Goal: Transaction & Acquisition: Purchase product/service

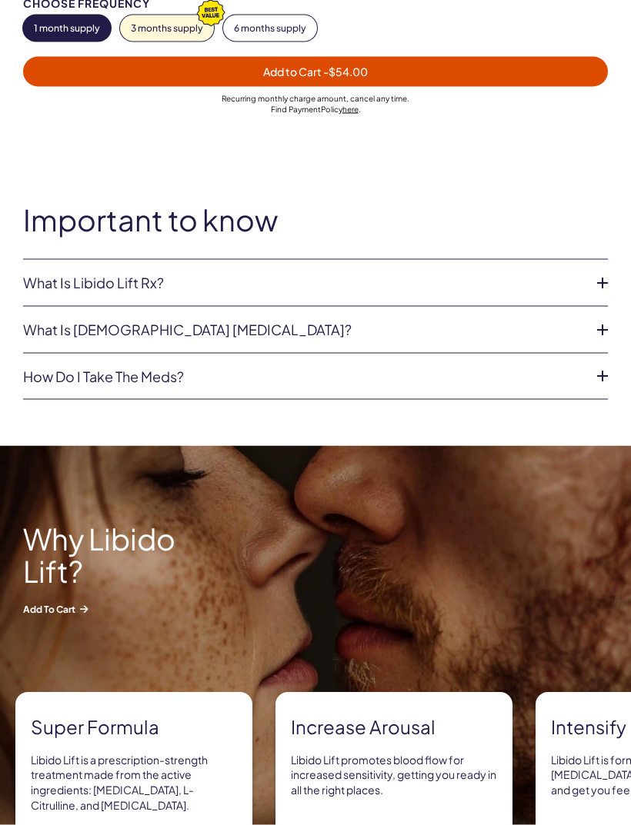
scroll to position [1156, 0]
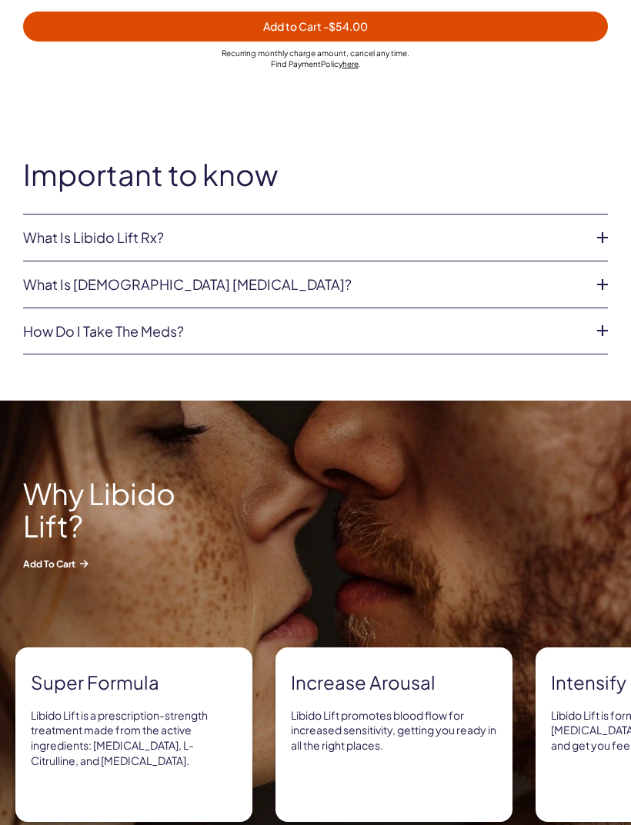
click at [588, 232] on li "What is Libido Lift Rx? Libido Lift Rx is a compounded medication* with L-Citru…" at bounding box center [315, 238] width 585 height 47
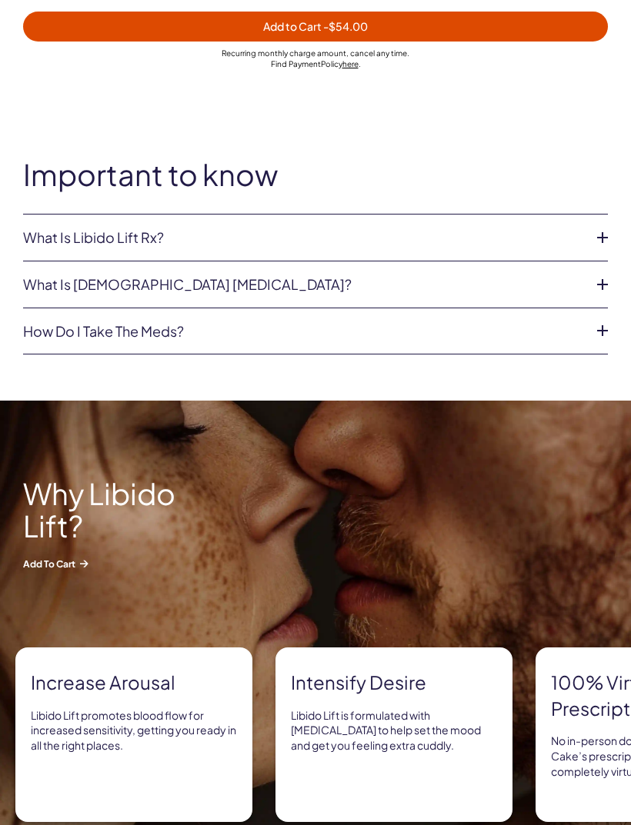
click at [596, 237] on icon at bounding box center [602, 237] width 23 height 23
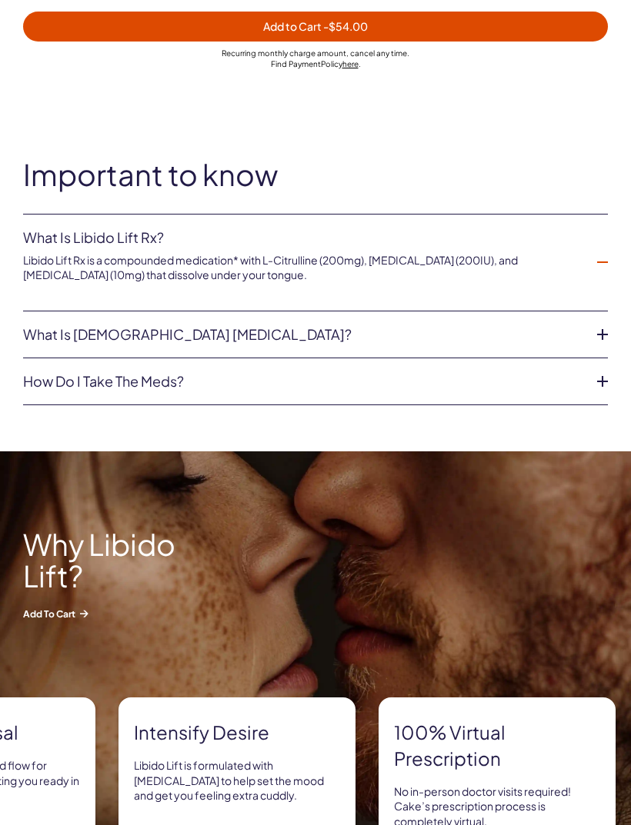
click at [575, 327] on link "What is [DEMOGRAPHIC_DATA] [MEDICAL_DATA]?" at bounding box center [303, 334] width 560 height 15
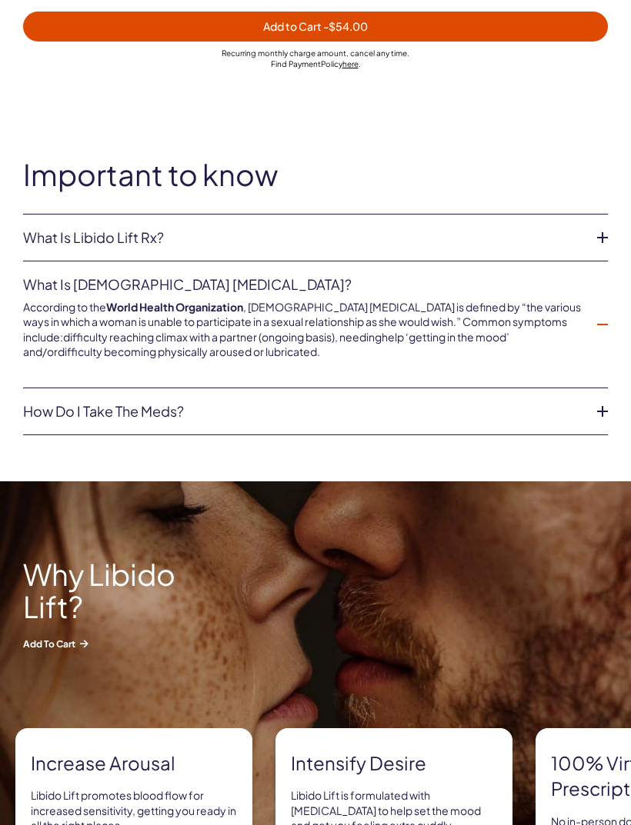
click at [585, 399] on li "How do I take the meds? These are sublingual tablets and dissolve under your to…" at bounding box center [315, 411] width 585 height 47
click at [596, 409] on icon at bounding box center [602, 411] width 23 height 23
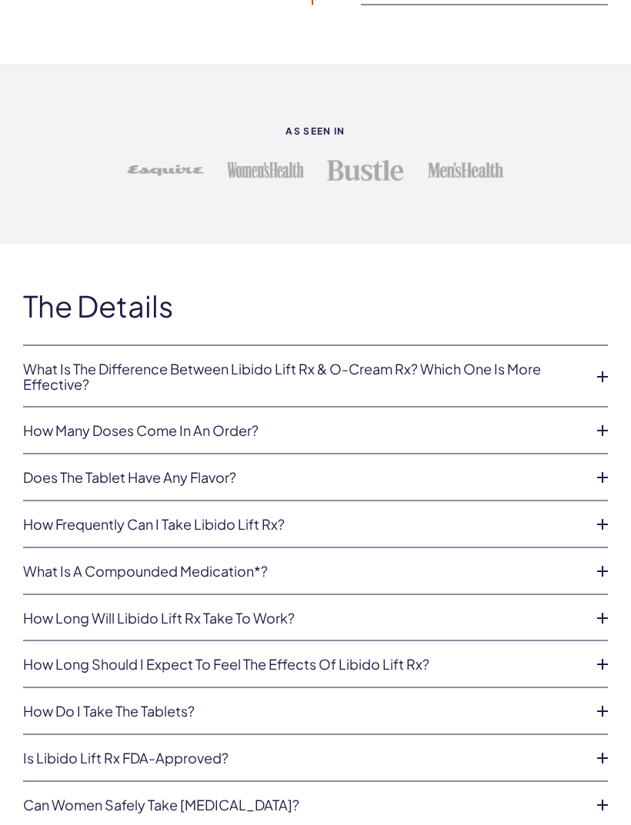
scroll to position [3942, 0]
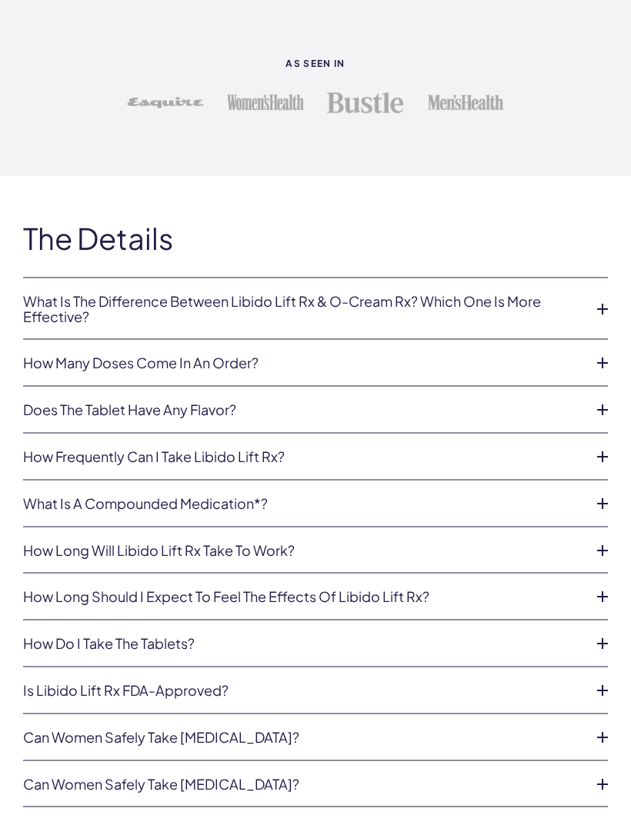
click at [593, 398] on icon at bounding box center [602, 409] width 23 height 23
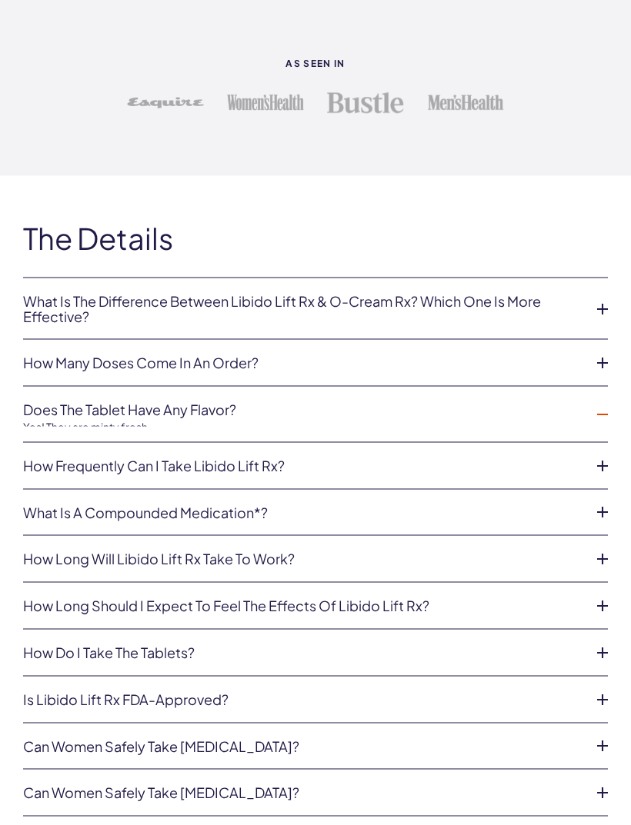
scroll to position [3943, 0]
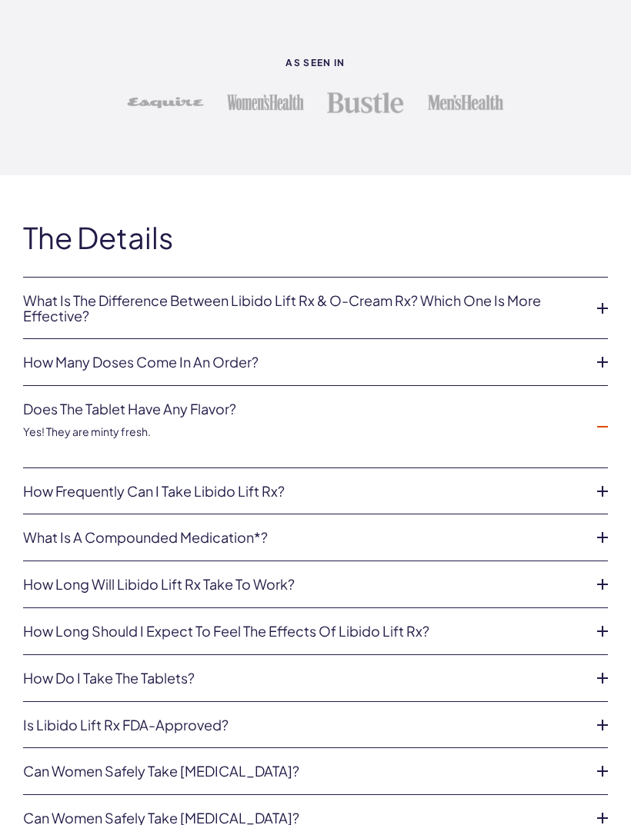
click at [591, 419] on icon at bounding box center [602, 426] width 23 height 23
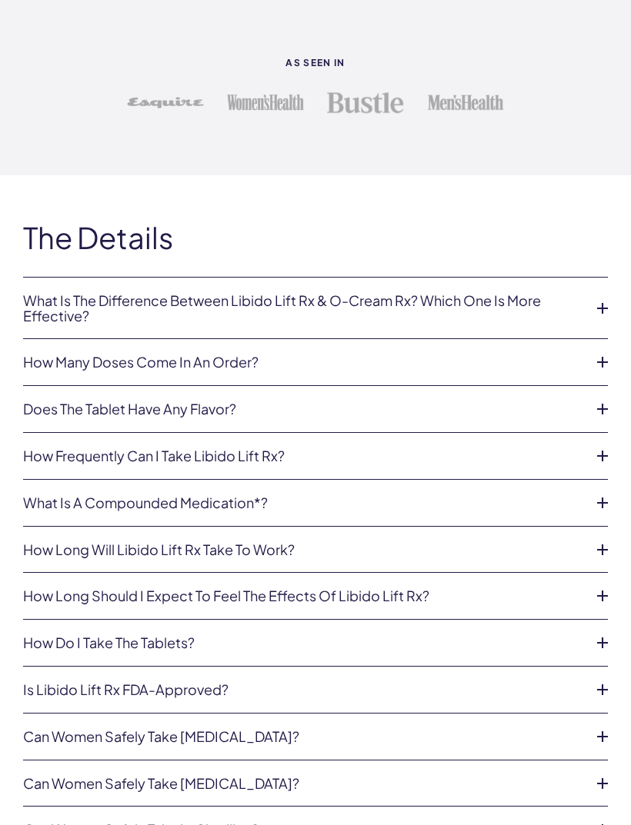
click at [593, 445] on icon at bounding box center [602, 456] width 23 height 23
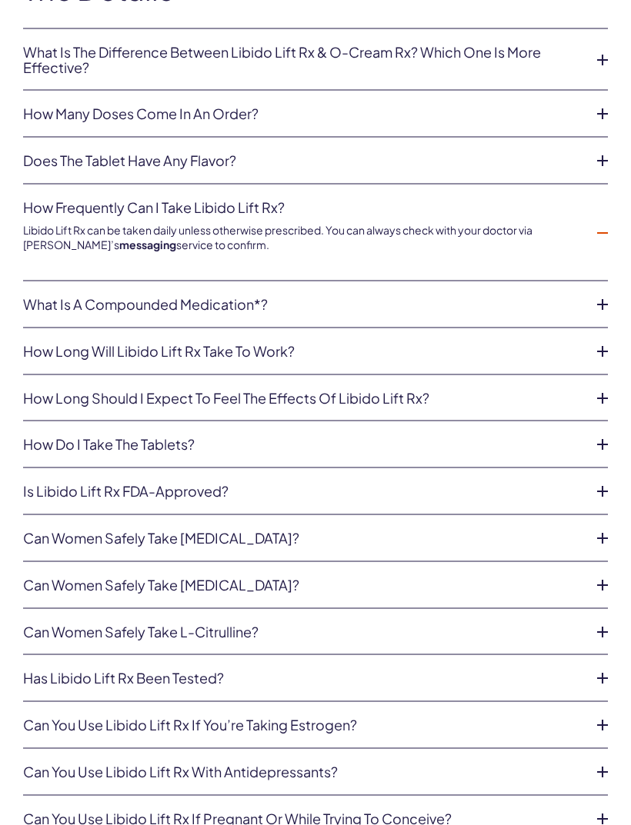
scroll to position [4243, 0]
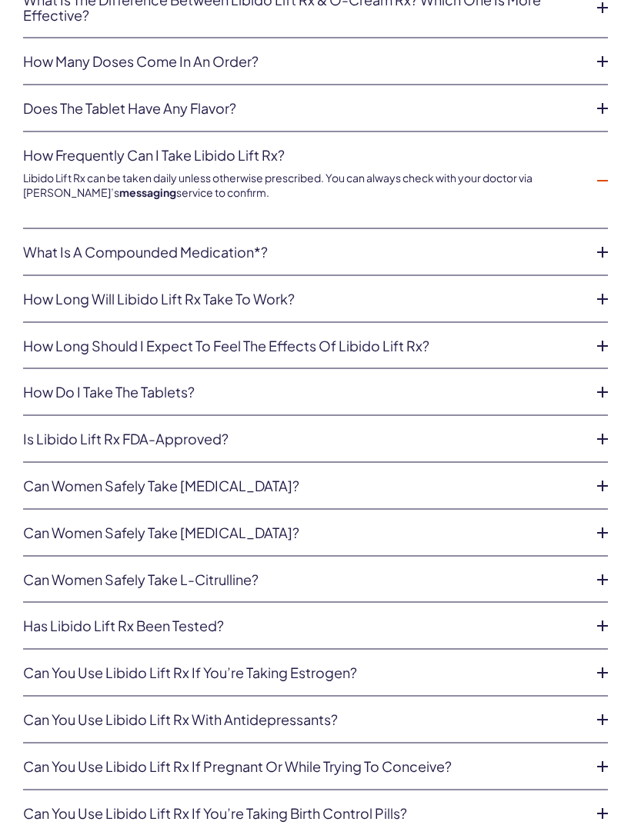
click at [594, 335] on icon at bounding box center [602, 346] width 23 height 23
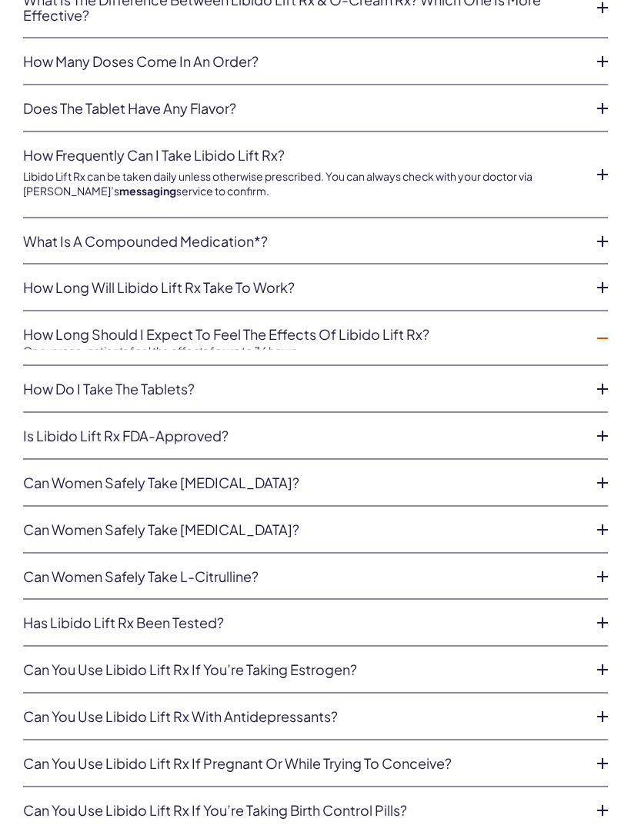
scroll to position [4244, 0]
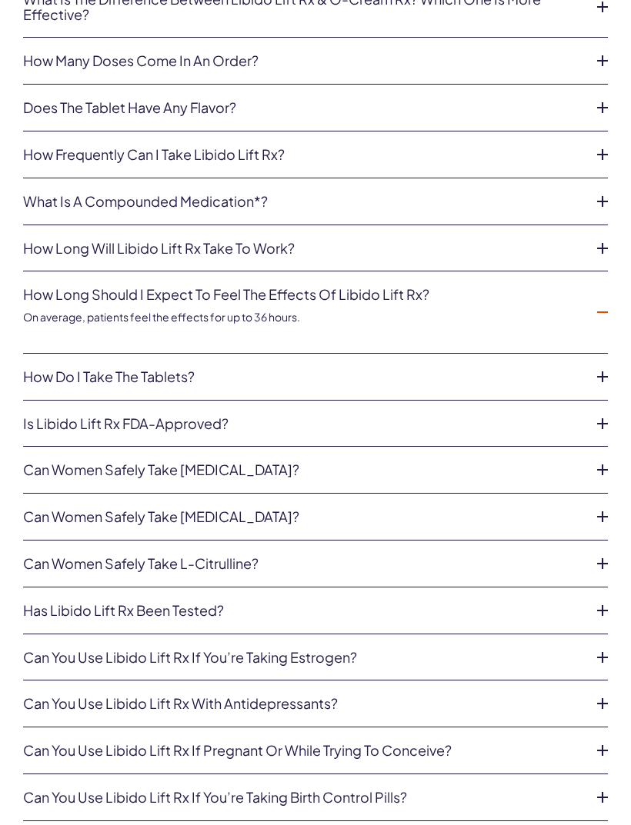
click at [591, 301] on icon at bounding box center [602, 312] width 23 height 23
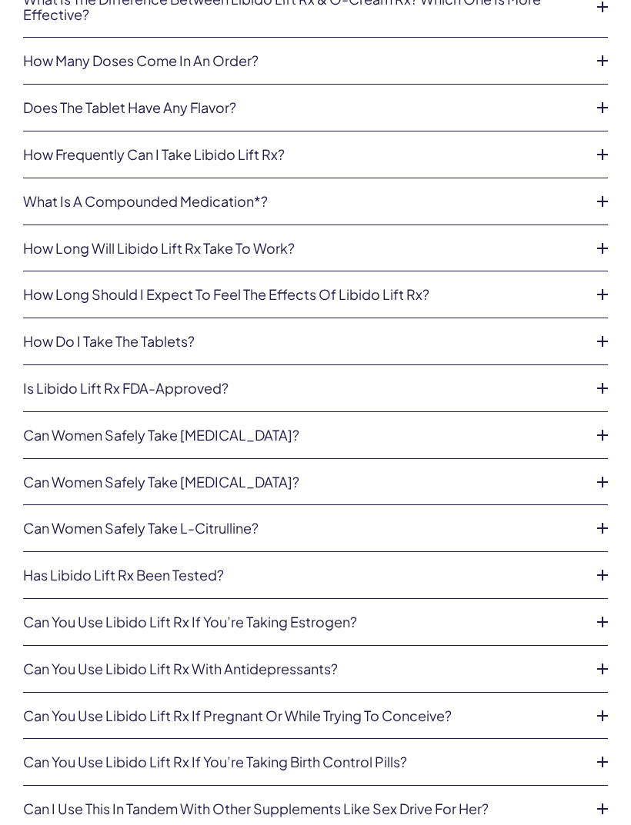
click at [596, 517] on icon at bounding box center [602, 528] width 23 height 23
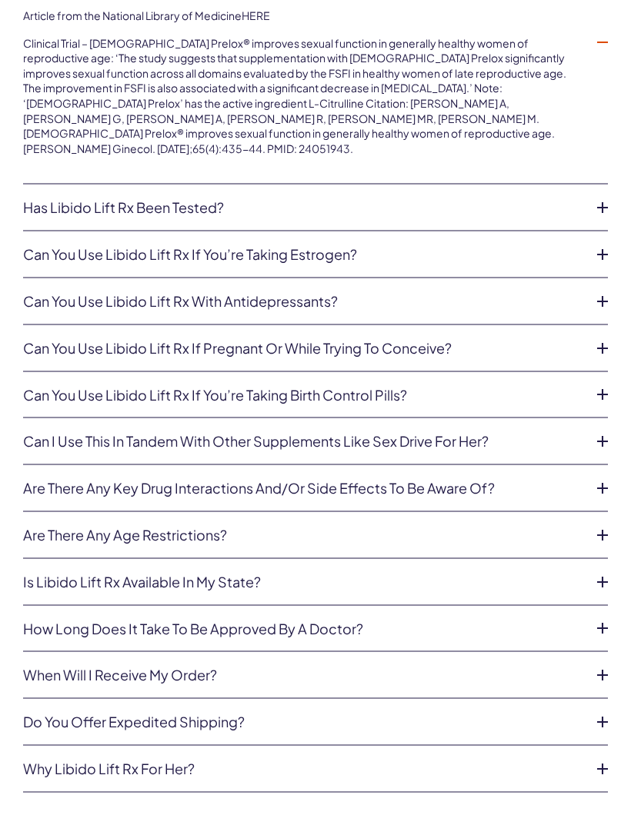
scroll to position [4851, 0]
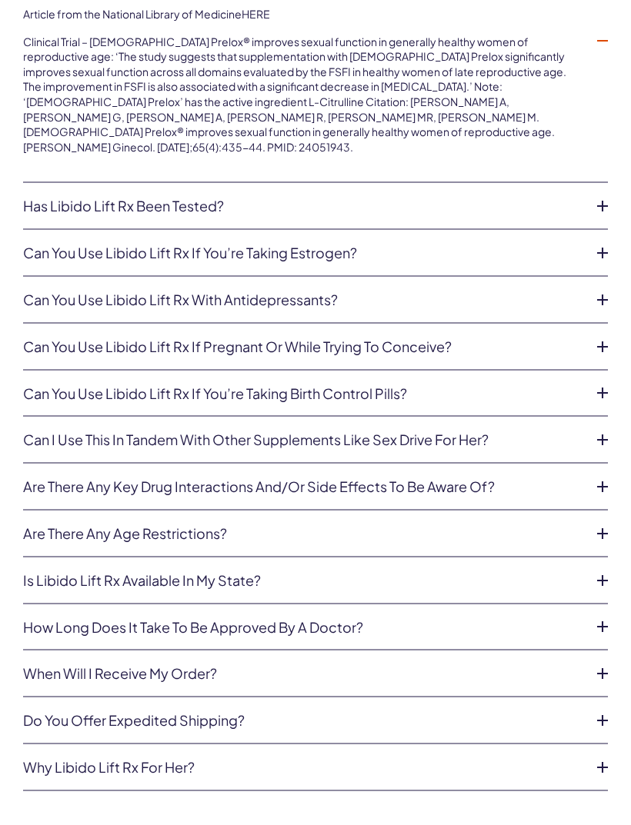
click at [604, 475] on icon at bounding box center [602, 486] width 23 height 23
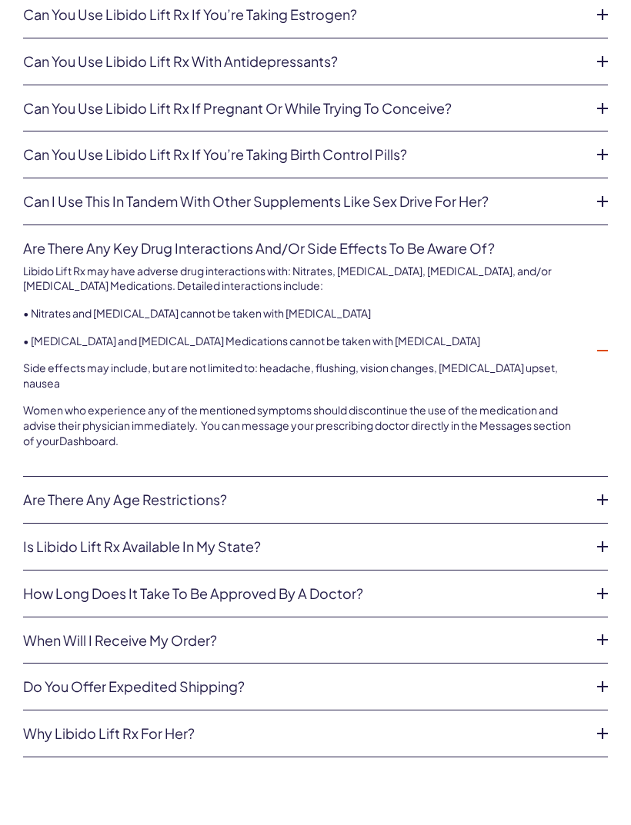
click at [601, 488] on icon at bounding box center [602, 499] width 23 height 23
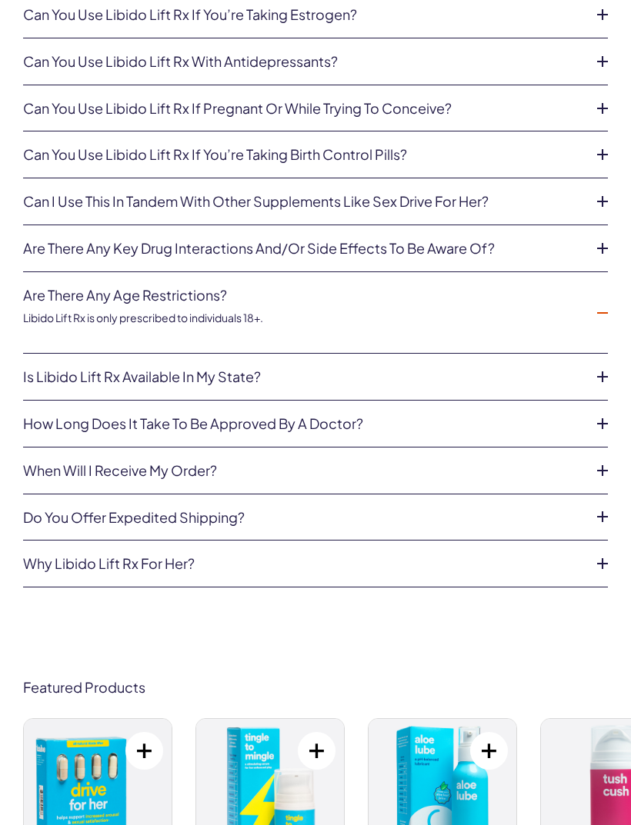
click at [593, 365] on icon at bounding box center [602, 376] width 23 height 23
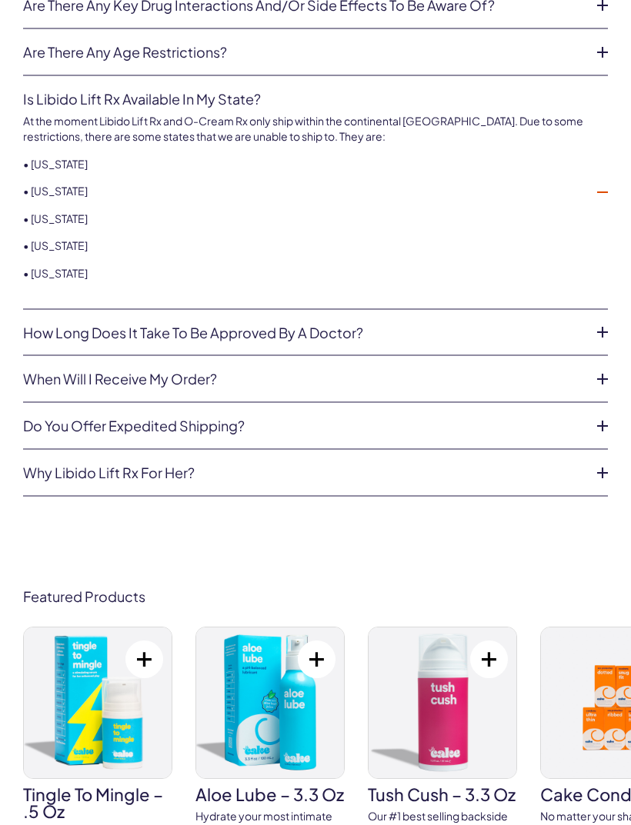
scroll to position [0, 0]
click at [591, 321] on icon at bounding box center [602, 332] width 23 height 23
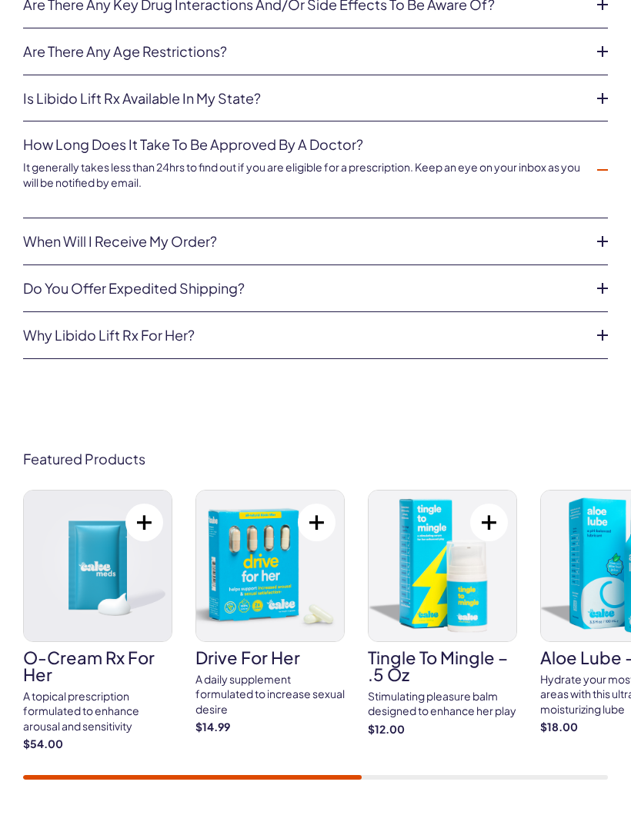
click at [593, 230] on icon at bounding box center [602, 241] width 23 height 23
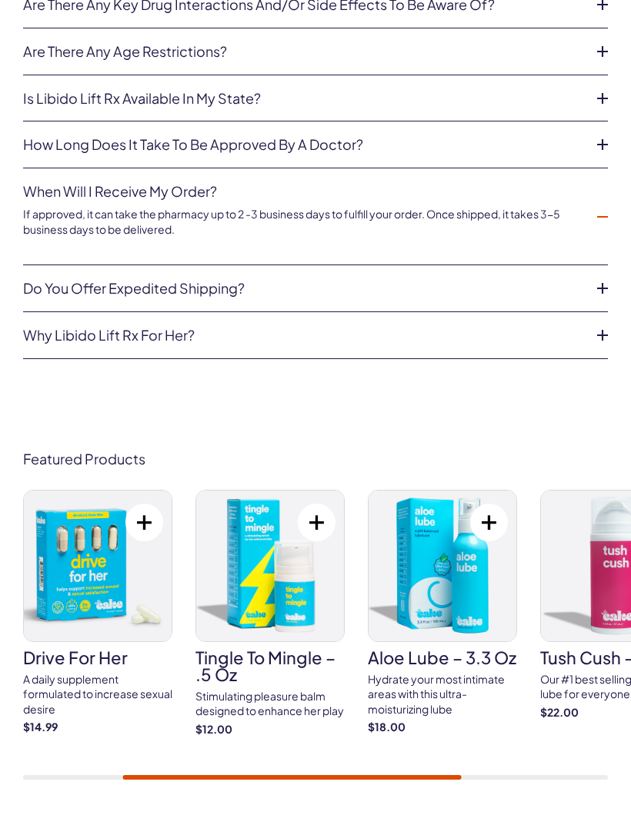
click at [592, 277] on icon at bounding box center [602, 288] width 23 height 23
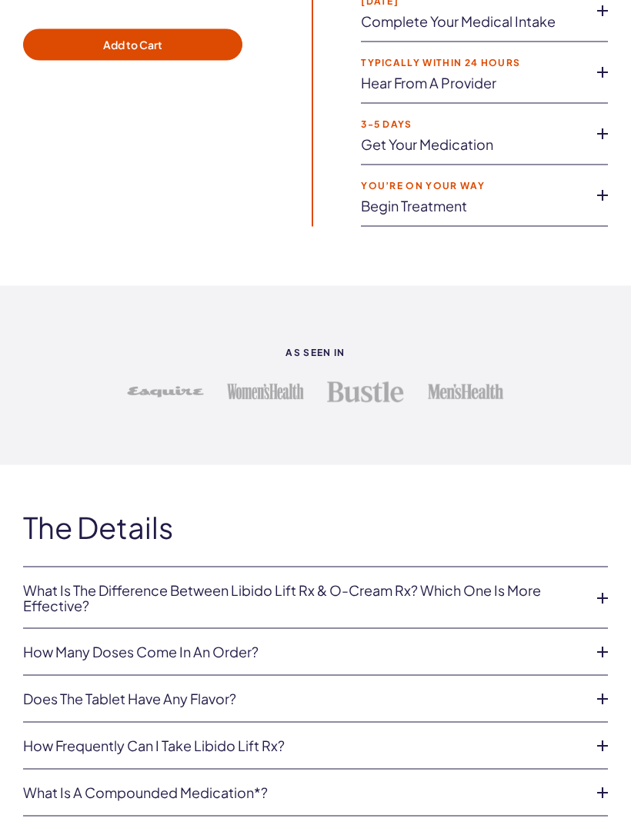
scroll to position [3653, 0]
click at [596, 640] on icon at bounding box center [602, 651] width 23 height 23
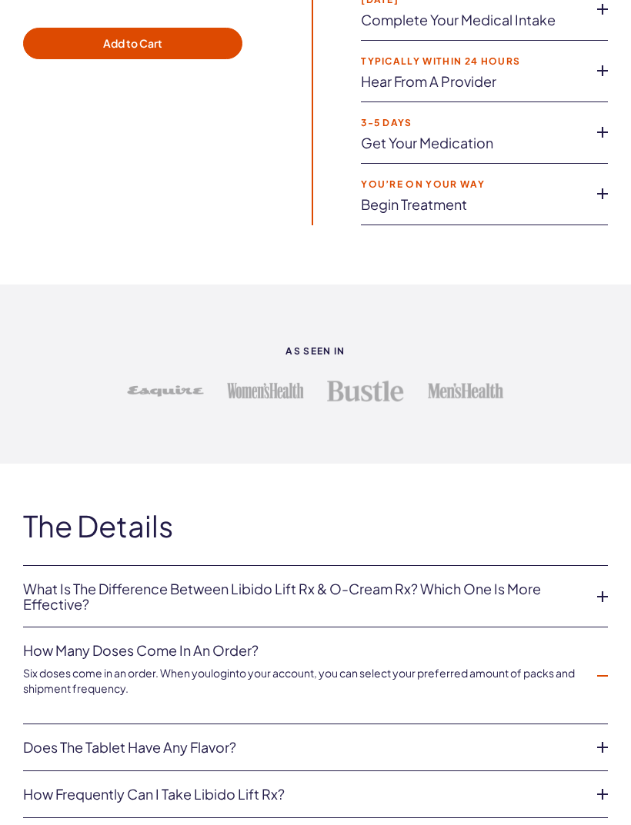
click at [597, 665] on icon at bounding box center [602, 676] width 23 height 23
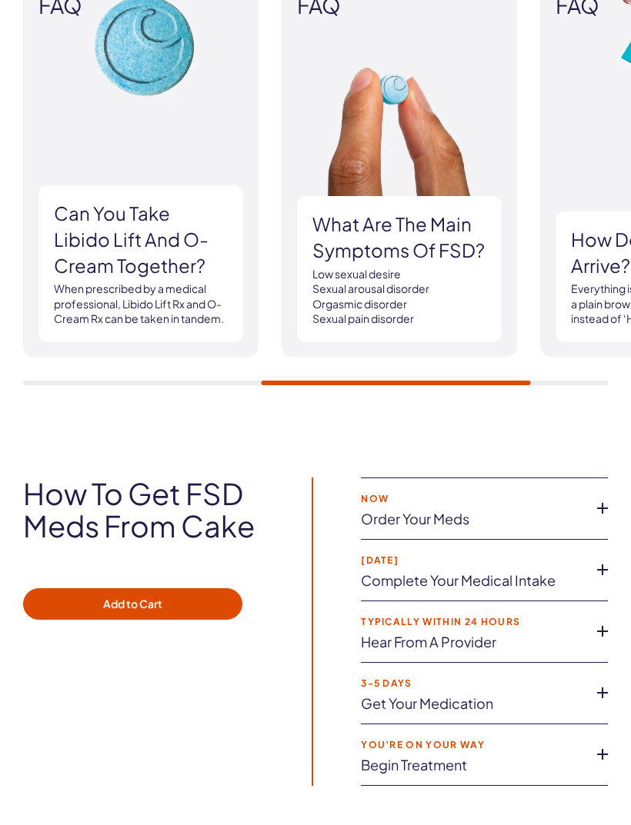
scroll to position [3121, 0]
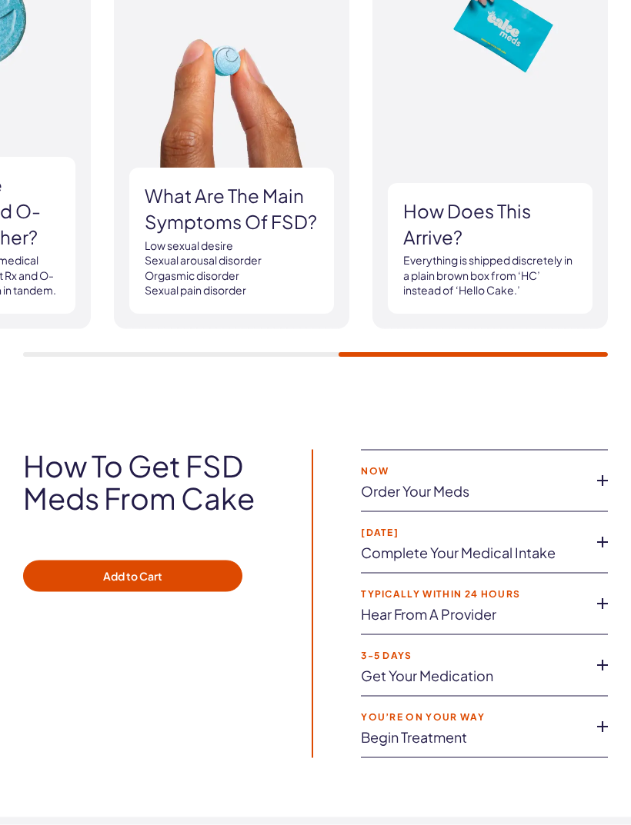
click at [595, 469] on icon at bounding box center [602, 480] width 23 height 23
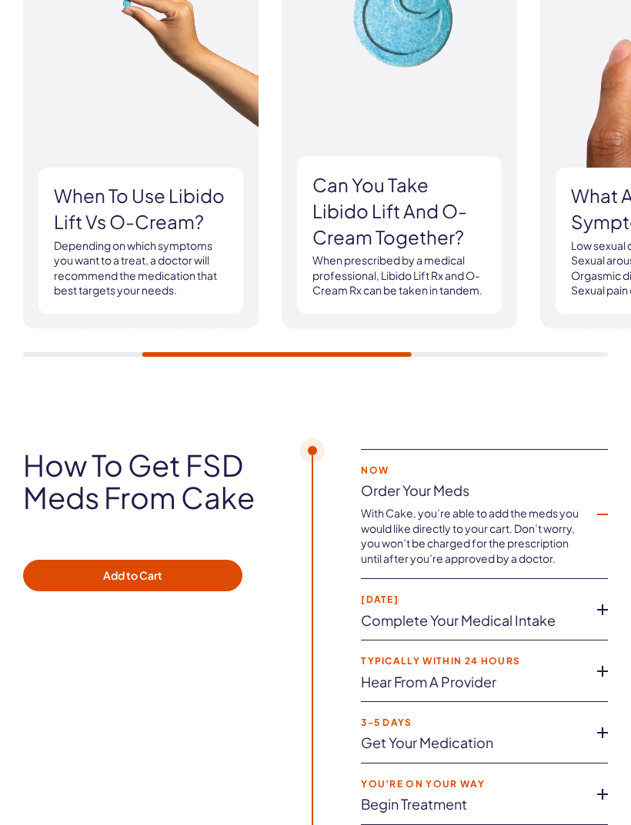
click at [595, 598] on icon at bounding box center [602, 609] width 23 height 23
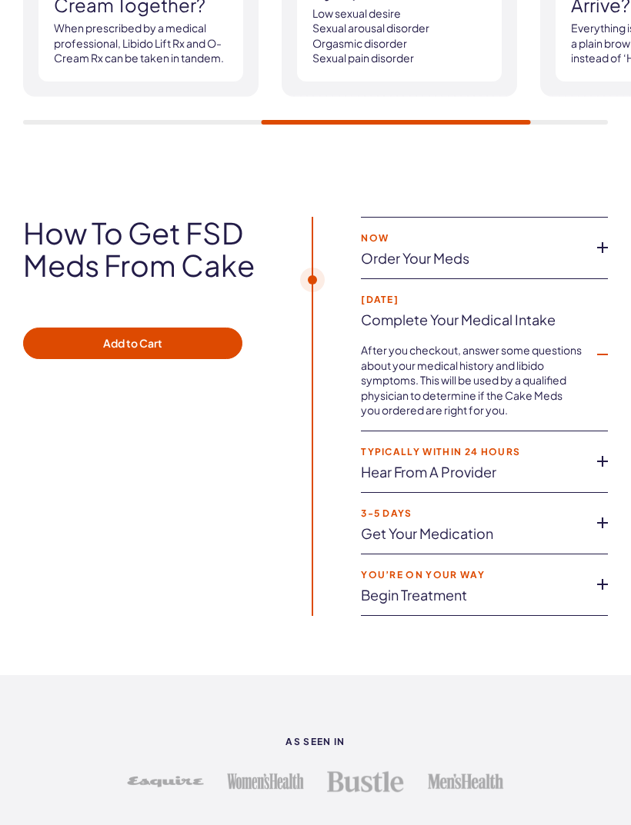
scroll to position [3438, 0]
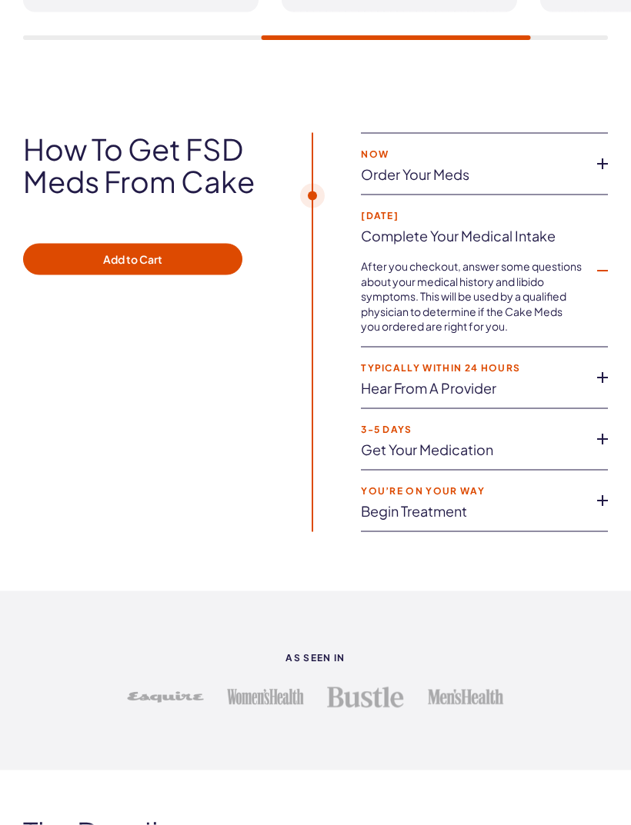
click at [592, 368] on icon at bounding box center [602, 377] width 23 height 23
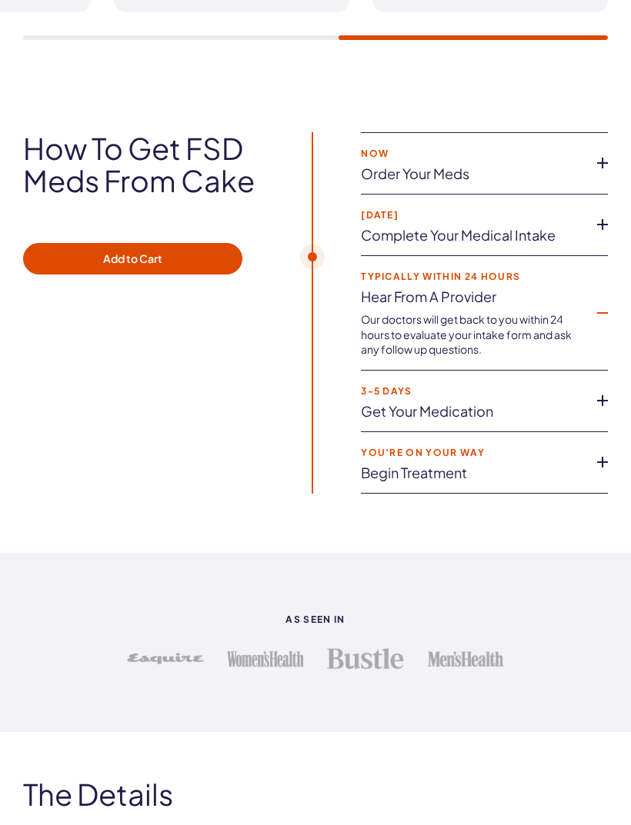
click at [598, 389] on icon at bounding box center [602, 400] width 23 height 23
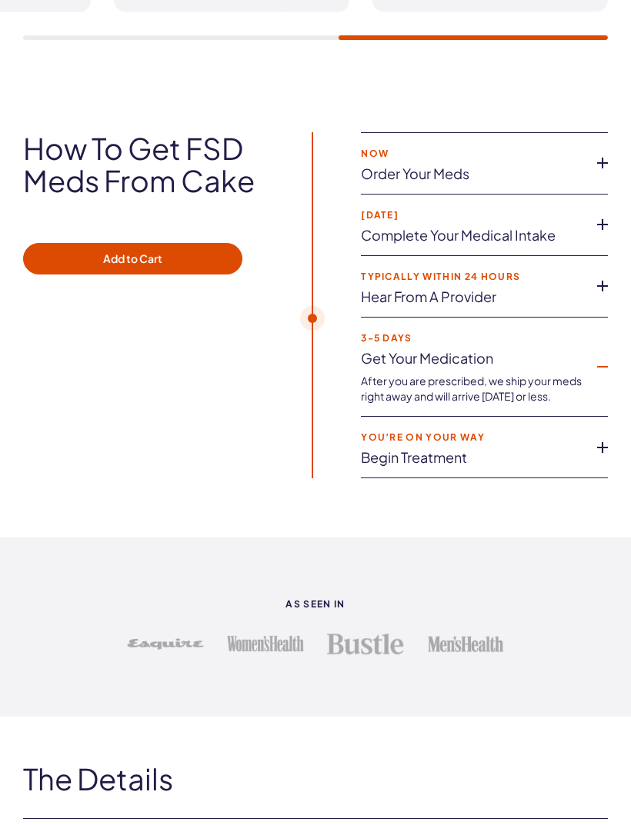
click at [598, 436] on icon at bounding box center [602, 447] width 23 height 23
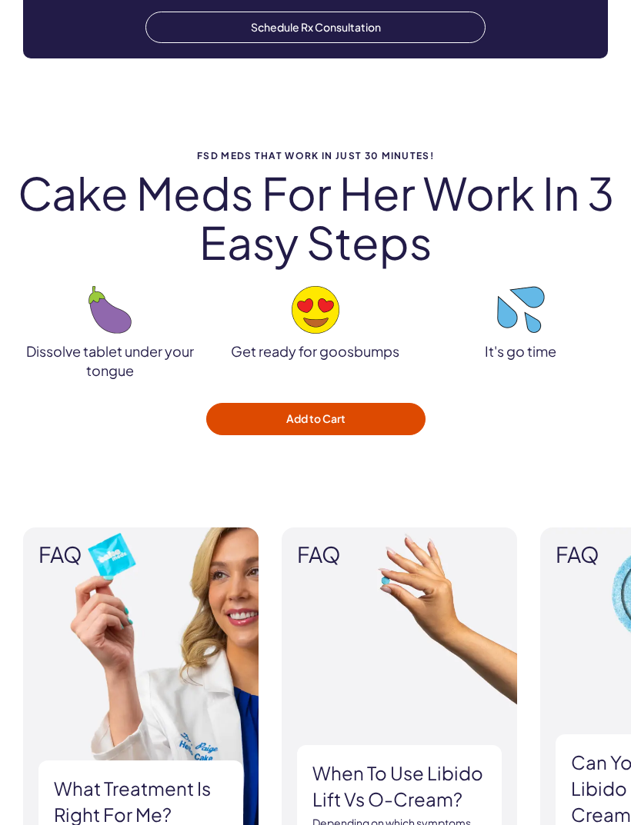
scroll to position [2541, 0]
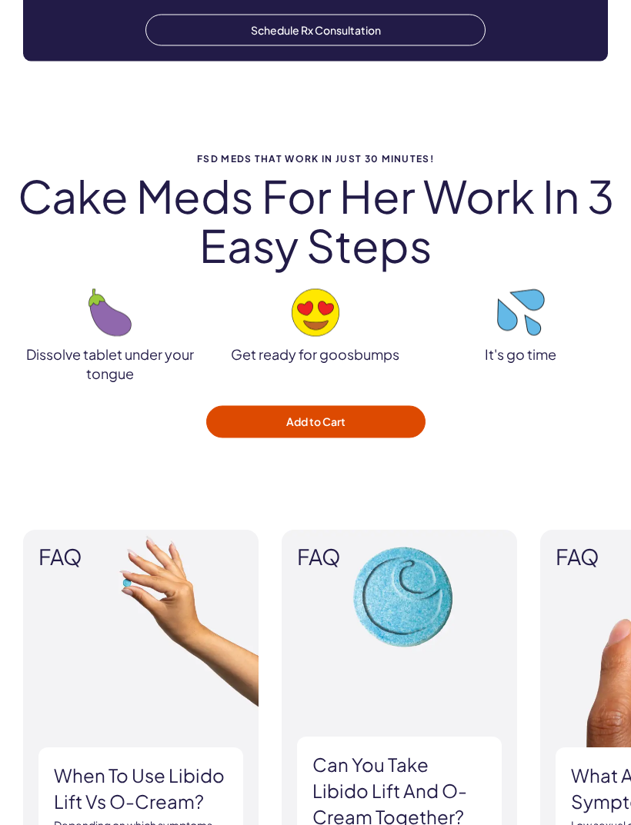
click at [385, 409] on button "Add to Cart" at bounding box center [315, 422] width 219 height 32
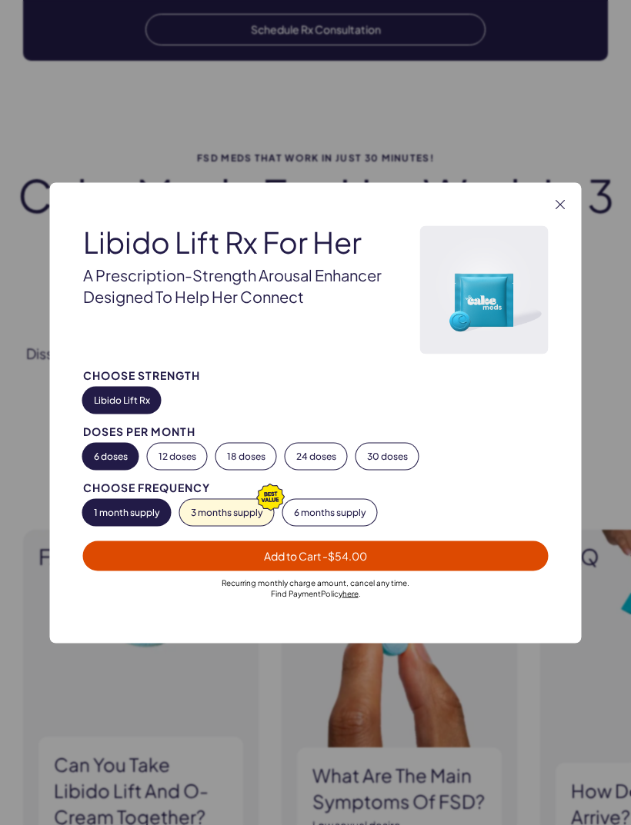
click at [216, 511] on button "3 months supply" at bounding box center [227, 512] width 94 height 26
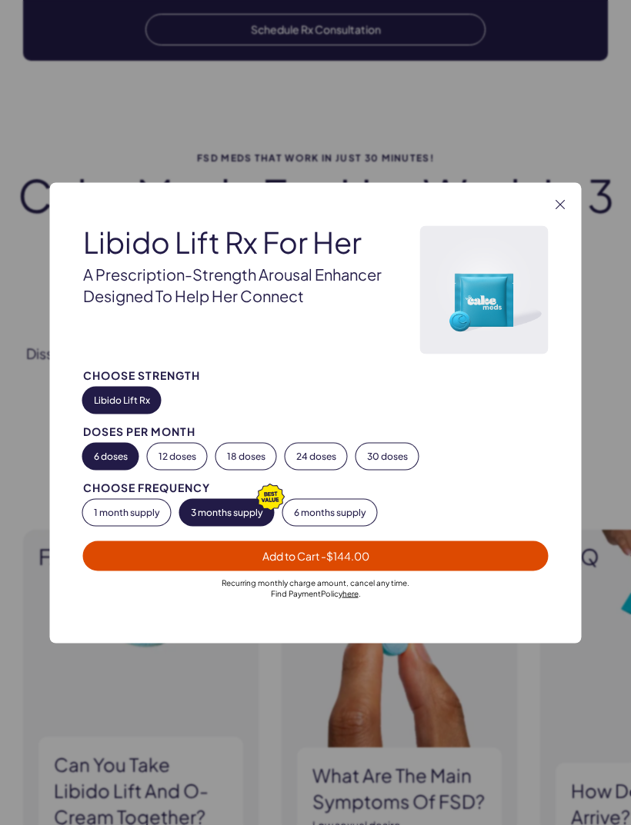
click at [135, 508] on button "1 month supply" at bounding box center [127, 512] width 88 height 26
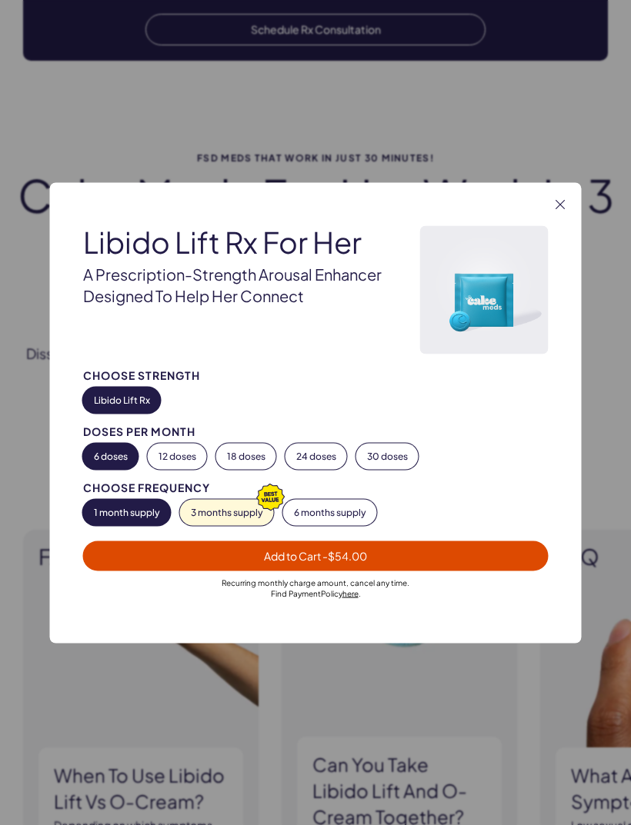
click at [192, 455] on button "12 doses" at bounding box center [177, 456] width 59 height 26
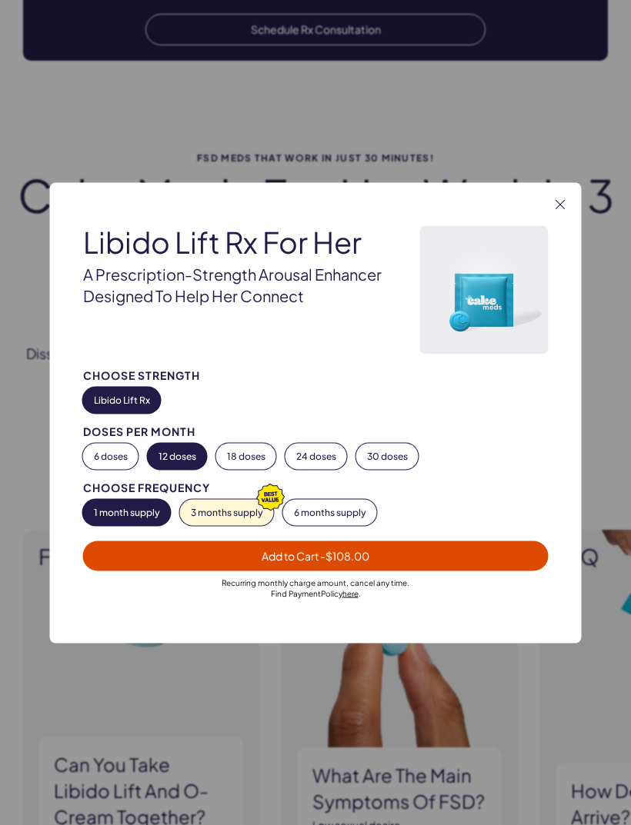
click at [117, 458] on button "6 doses" at bounding box center [110, 456] width 55 height 26
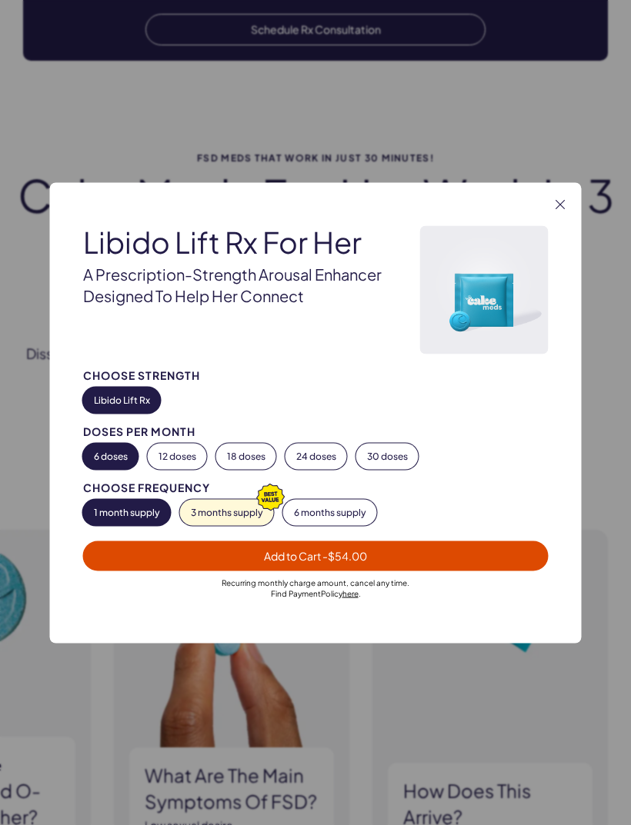
click at [477, 549] on span "Add to Cart - $54.00" at bounding box center [315, 556] width 447 height 18
